Goal: Information Seeking & Learning: Learn about a topic

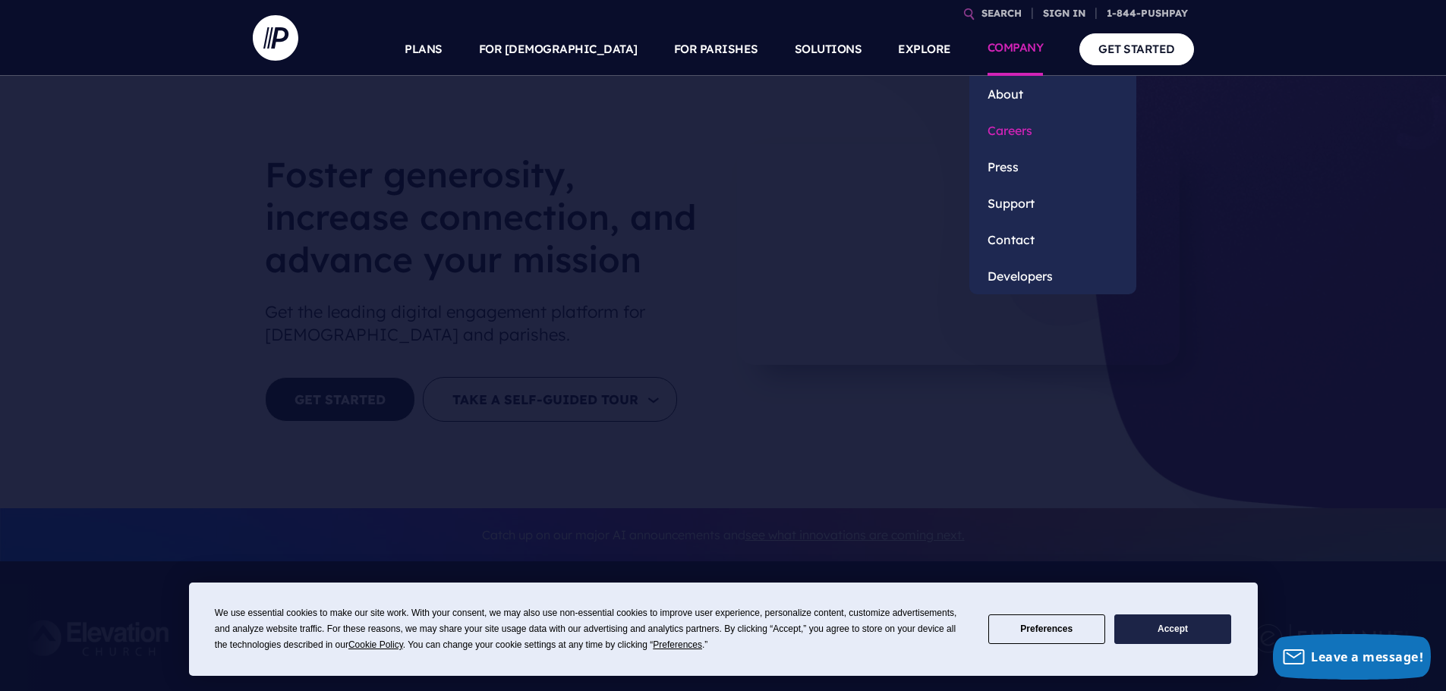
click at [1003, 129] on link "Careers" at bounding box center [1052, 130] width 167 height 36
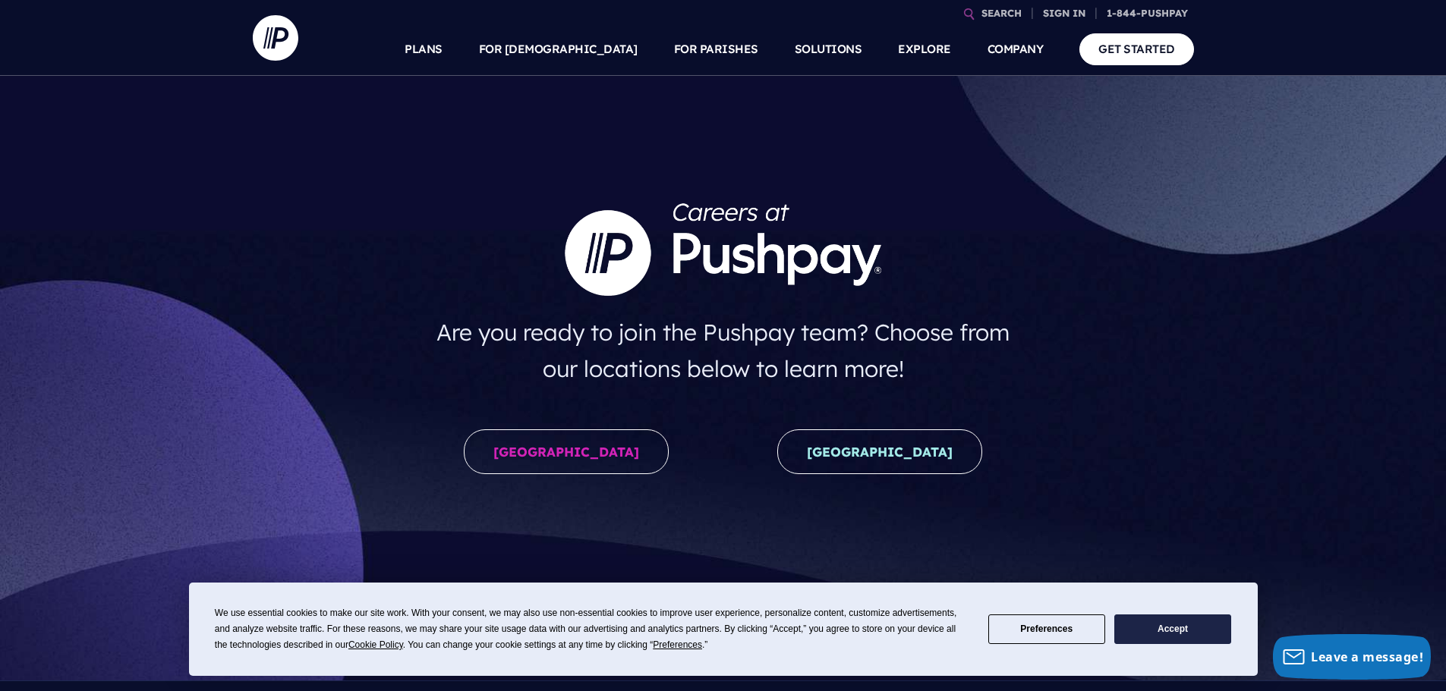
scroll to position [202, 0]
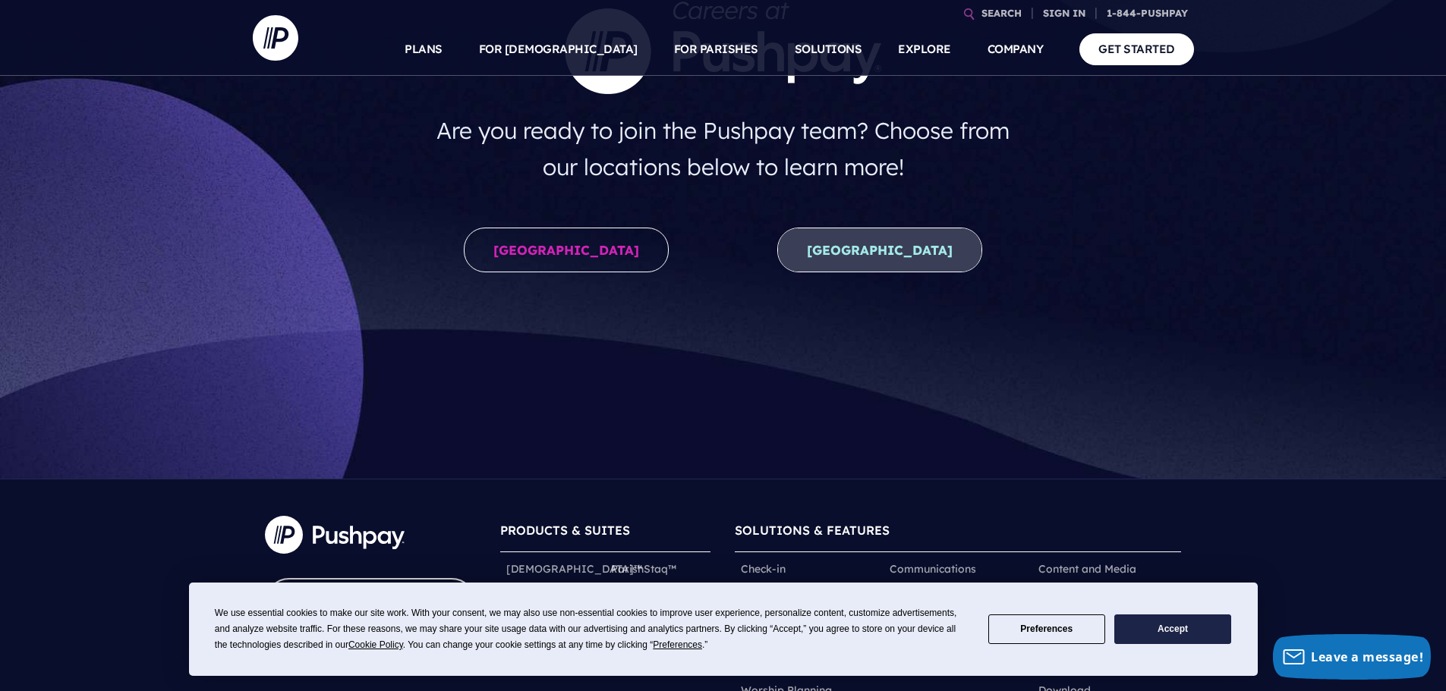
click at [874, 247] on link "[GEOGRAPHIC_DATA]" at bounding box center [879, 250] width 205 height 45
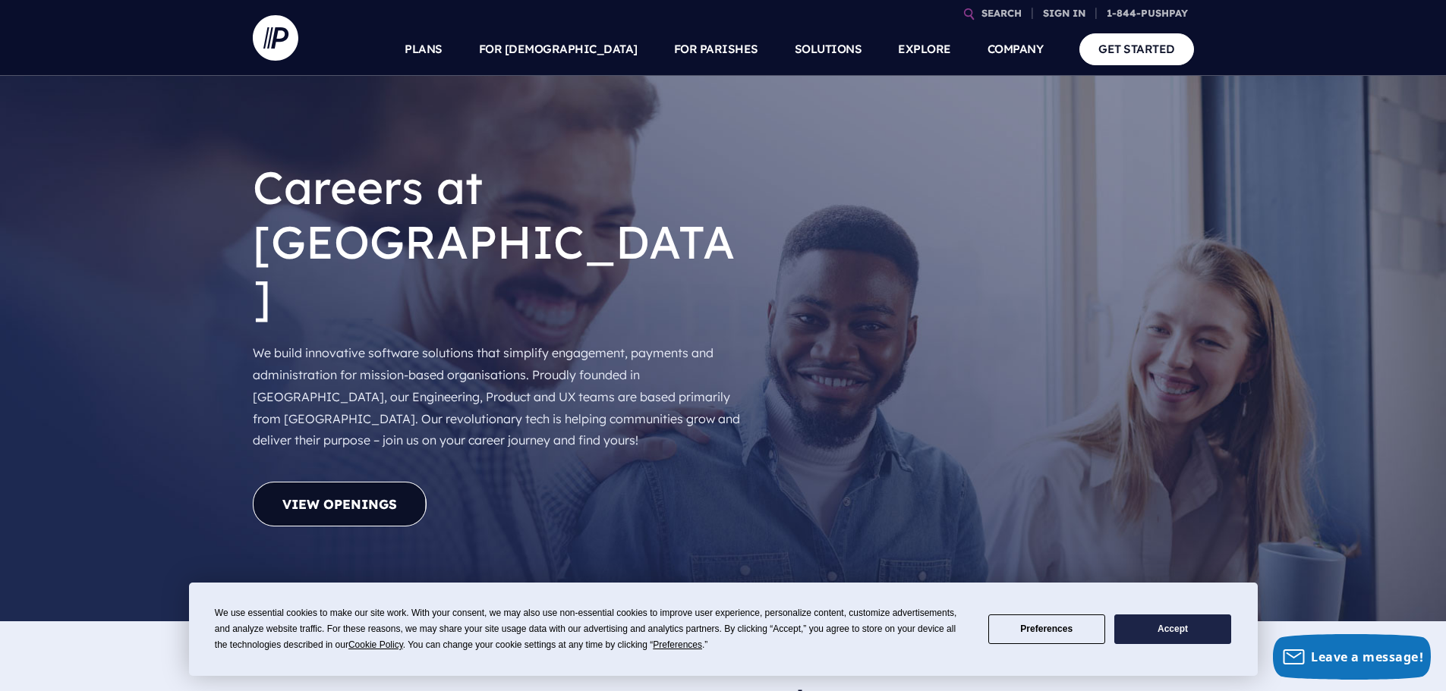
click at [374, 482] on link "View Openings" at bounding box center [340, 504] width 174 height 45
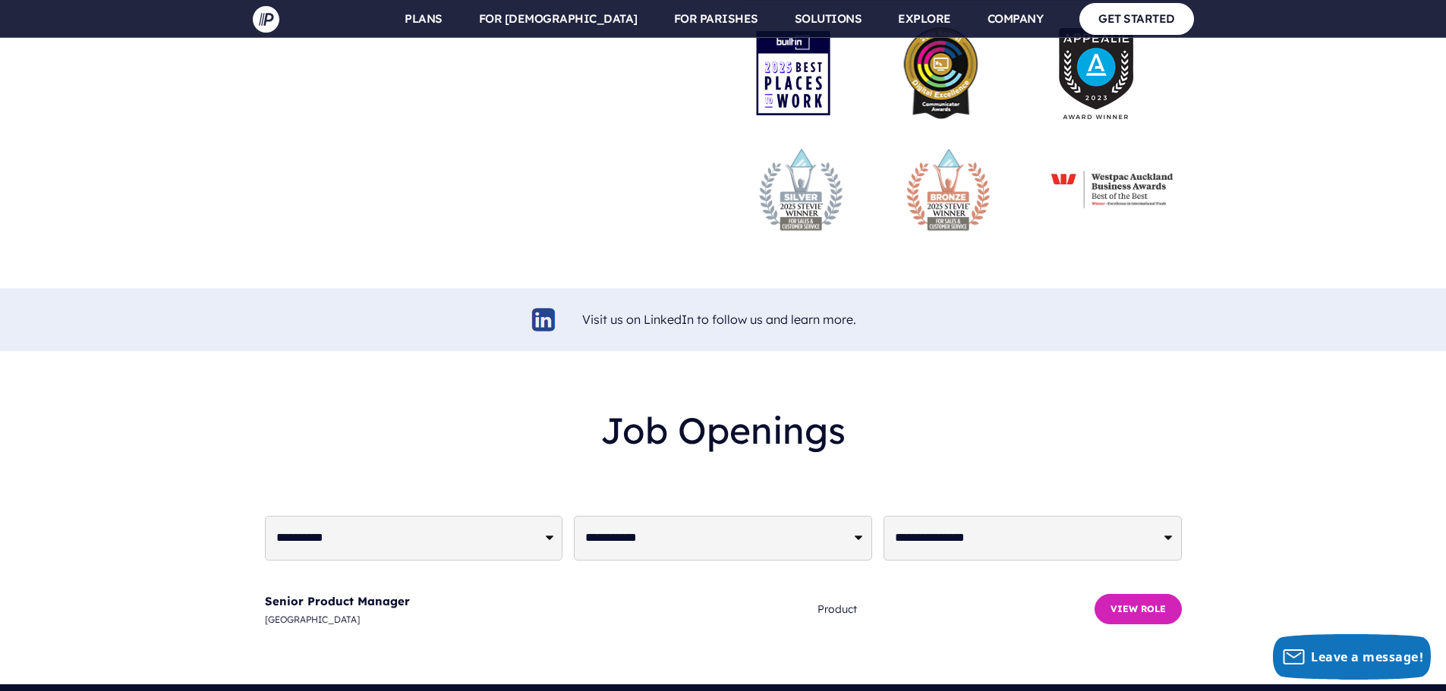
scroll to position [3667, 0]
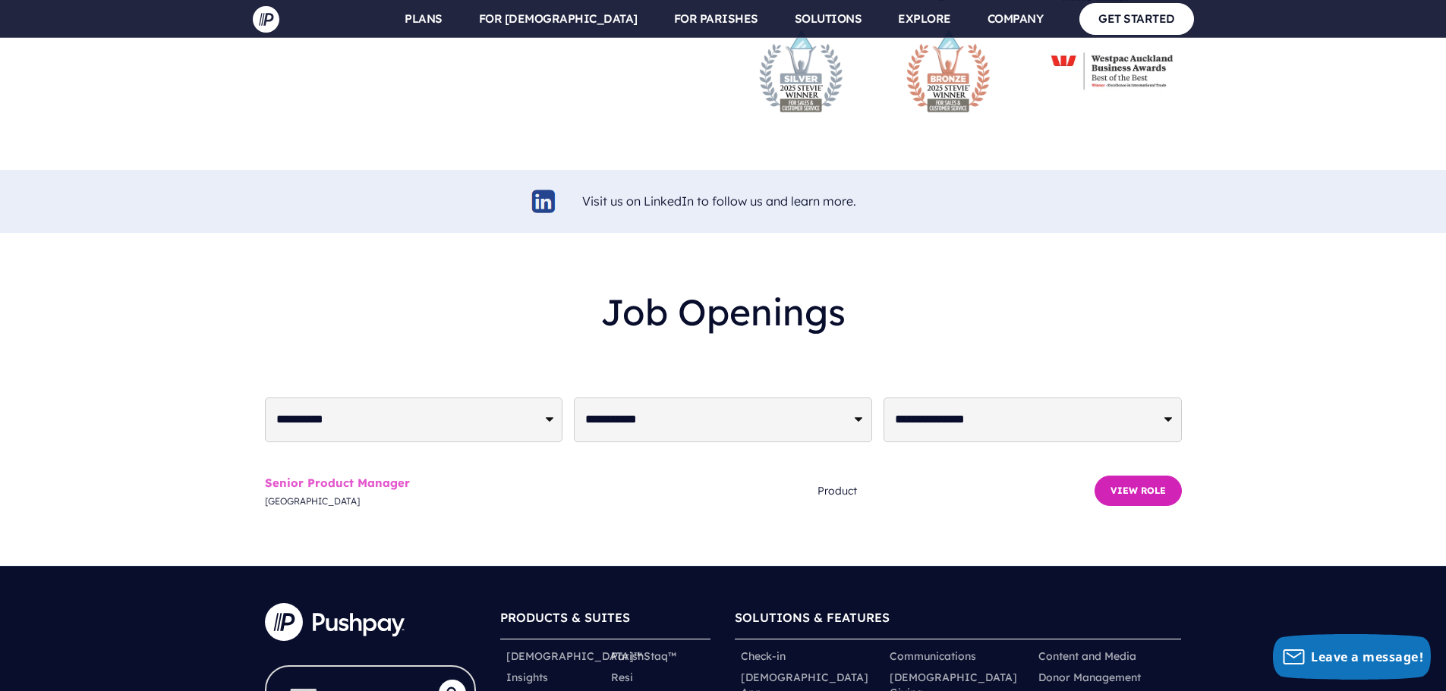
click at [385, 476] on link "Senior Product Manager" at bounding box center [337, 483] width 145 height 14
